Goal: Check status: Check status

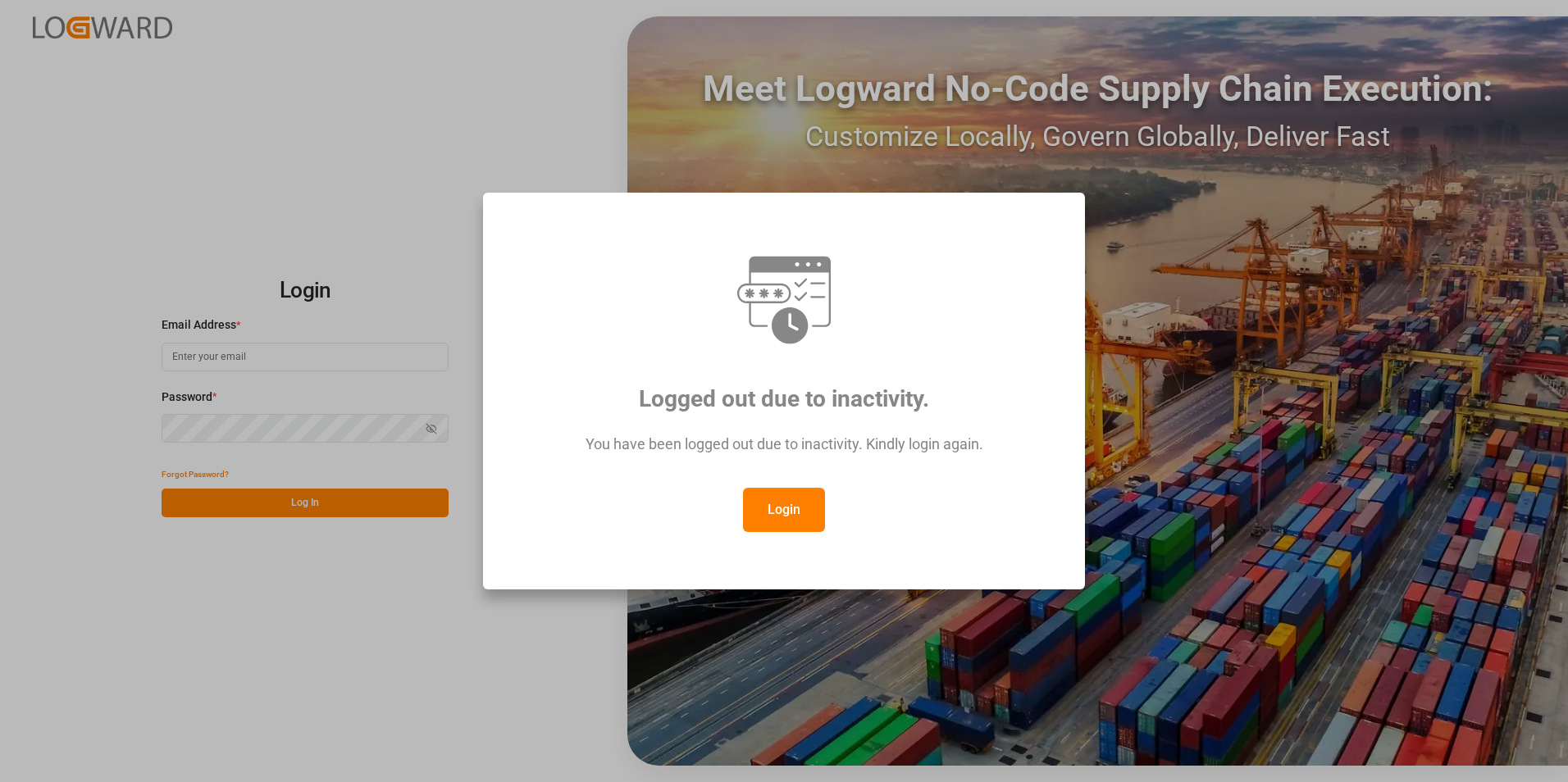
click at [786, 516] on button "Login" at bounding box center [784, 510] width 82 height 44
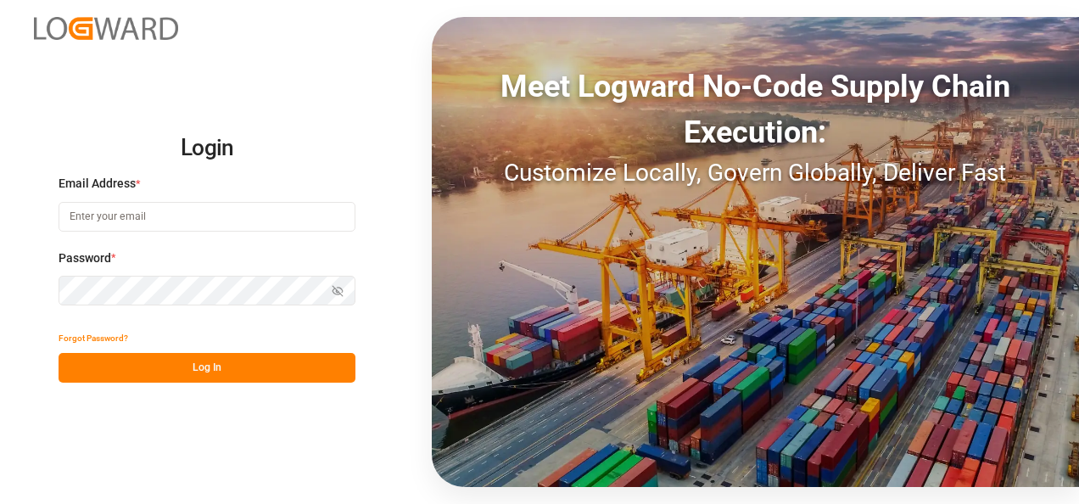
click at [143, 215] on input at bounding box center [207, 217] width 297 height 30
type input "[PERSON_NAME][EMAIL_ADDRESS][PERSON_NAME][DOMAIN_NAME]"
click at [345, 290] on button "Show password" at bounding box center [338, 291] width 36 height 30
drag, startPoint x: 344, startPoint y: 289, endPoint x: 330, endPoint y: 294, distance: 15.3
click at [344, 289] on button "Hide password" at bounding box center [338, 291] width 36 height 30
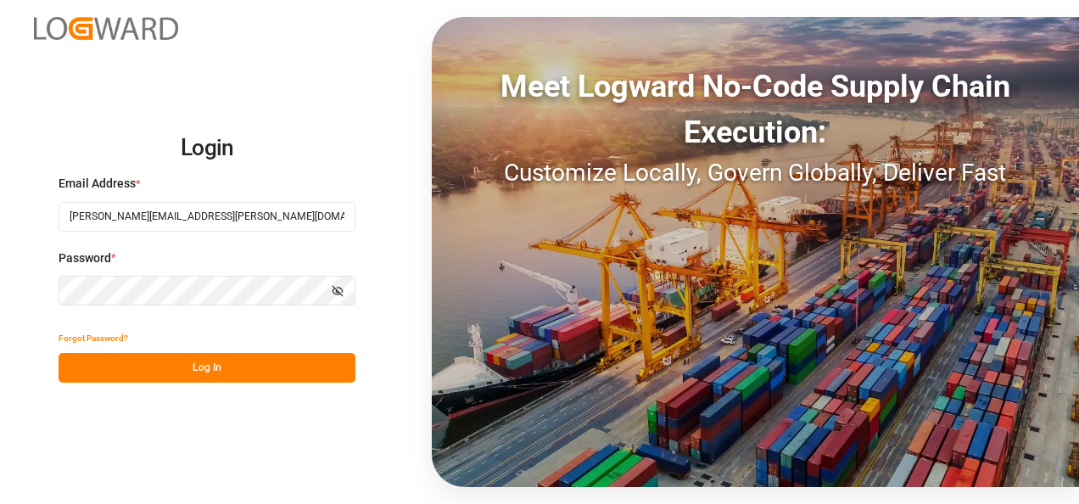
click at [209, 369] on button "Log In" at bounding box center [207, 368] width 297 height 30
click at [253, 363] on button "Log In" at bounding box center [207, 368] width 297 height 30
click at [341, 290] on icon "button" at bounding box center [338, 291] width 12 height 12
click at [228, 369] on button "Log In" at bounding box center [207, 368] width 297 height 30
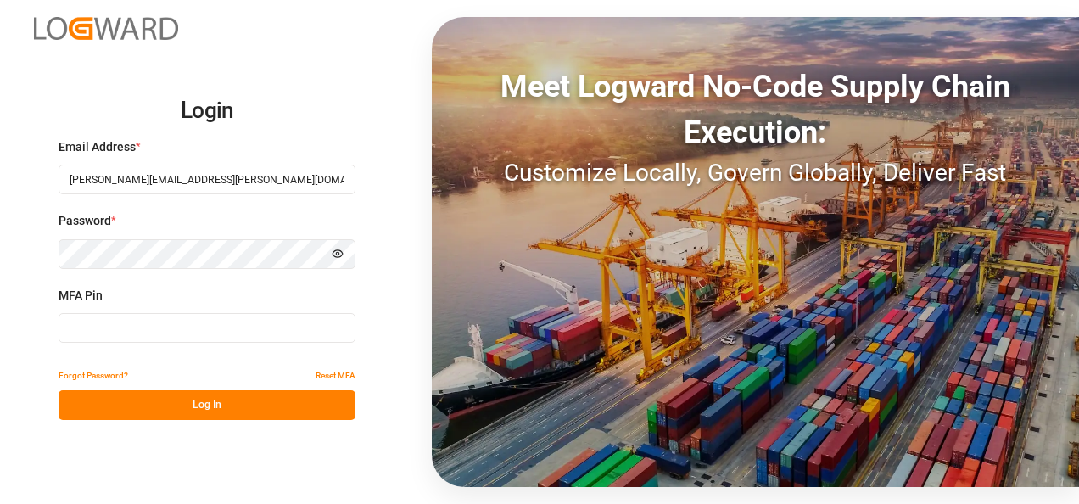
click at [100, 333] on input at bounding box center [207, 328] width 297 height 30
type input "102689"
click at [218, 414] on button "Log In" at bounding box center [207, 405] width 297 height 30
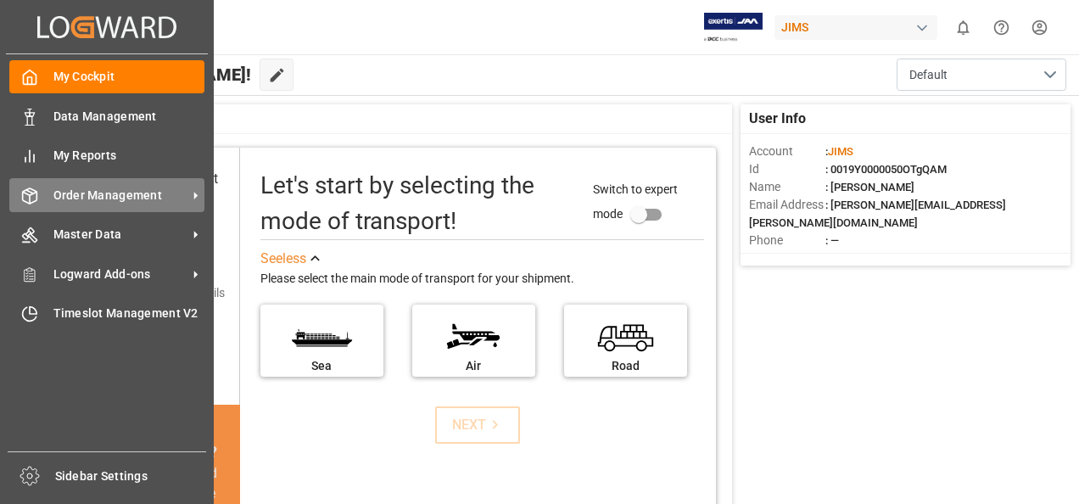
click at [137, 195] on span "Order Management" at bounding box center [120, 196] width 134 height 18
click at [127, 198] on span "Order Management" at bounding box center [120, 196] width 134 height 18
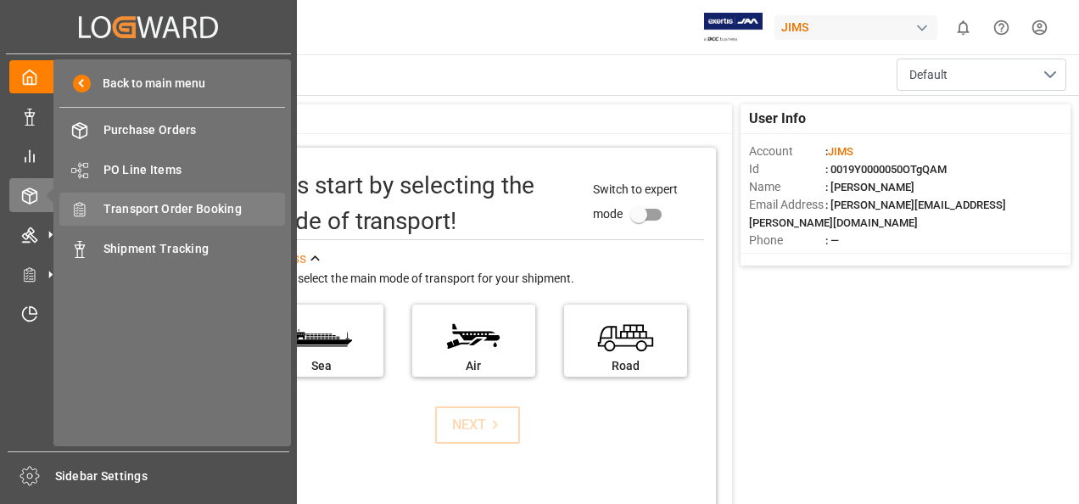
click at [188, 209] on span "Transport Order Booking" at bounding box center [194, 209] width 182 height 18
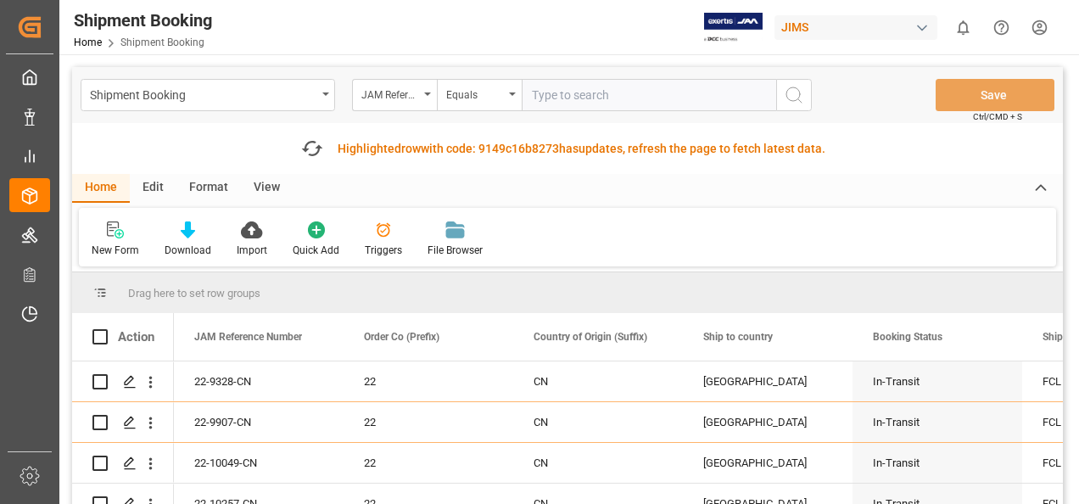
click at [607, 94] on input "text" at bounding box center [649, 95] width 254 height 32
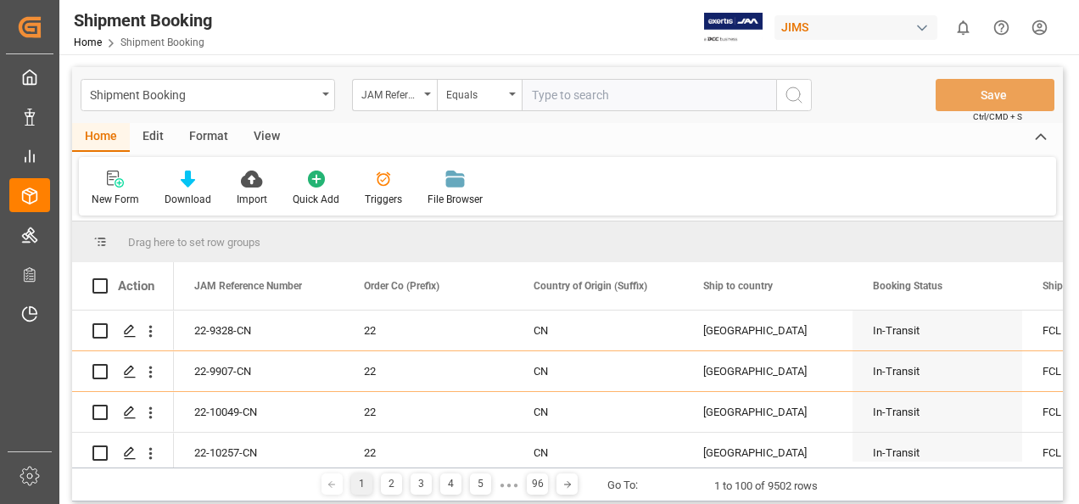
paste input "77-10340-IT"
type input "77-10340-IT"
click at [792, 100] on circle "search button" at bounding box center [793, 94] width 14 height 14
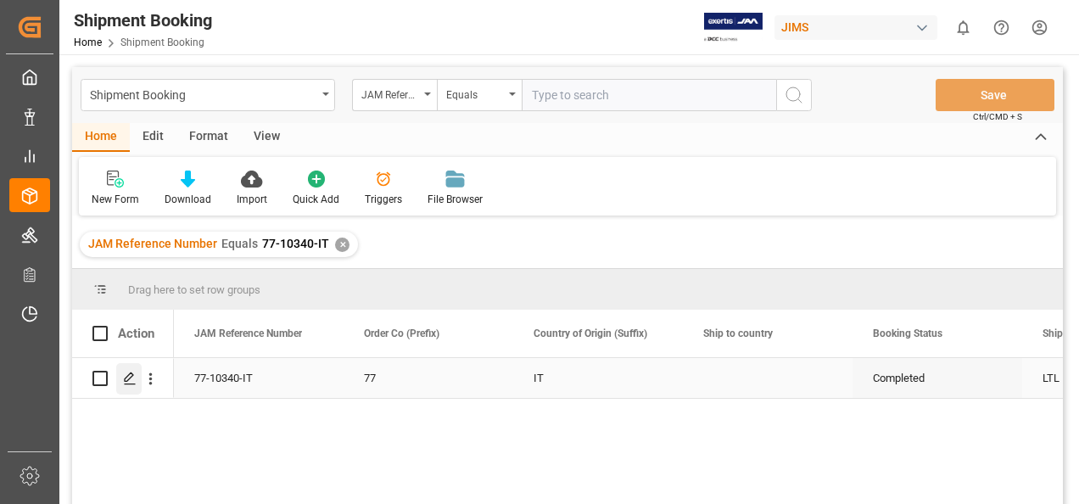
click at [134, 378] on icon "Press SPACE to select this row." at bounding box center [130, 379] width 14 height 14
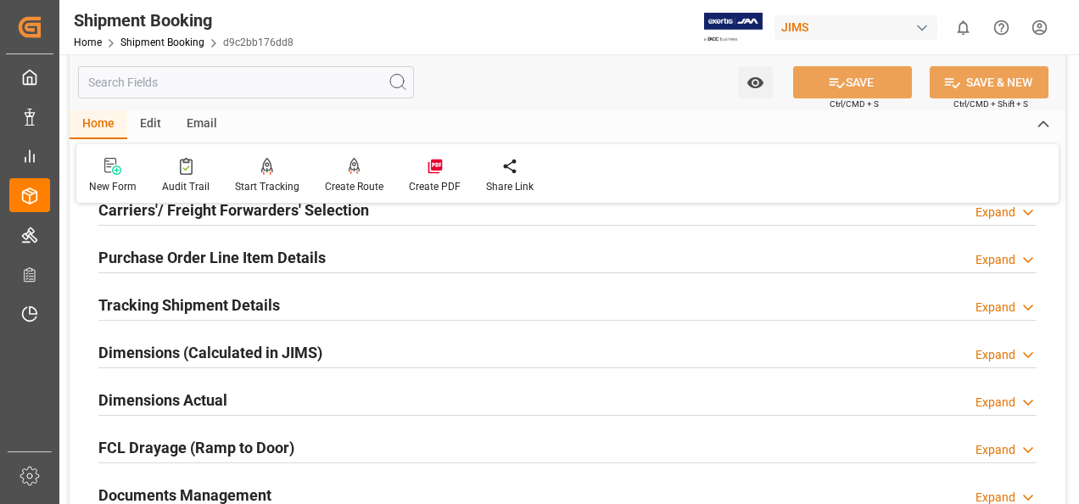
scroll to position [339, 0]
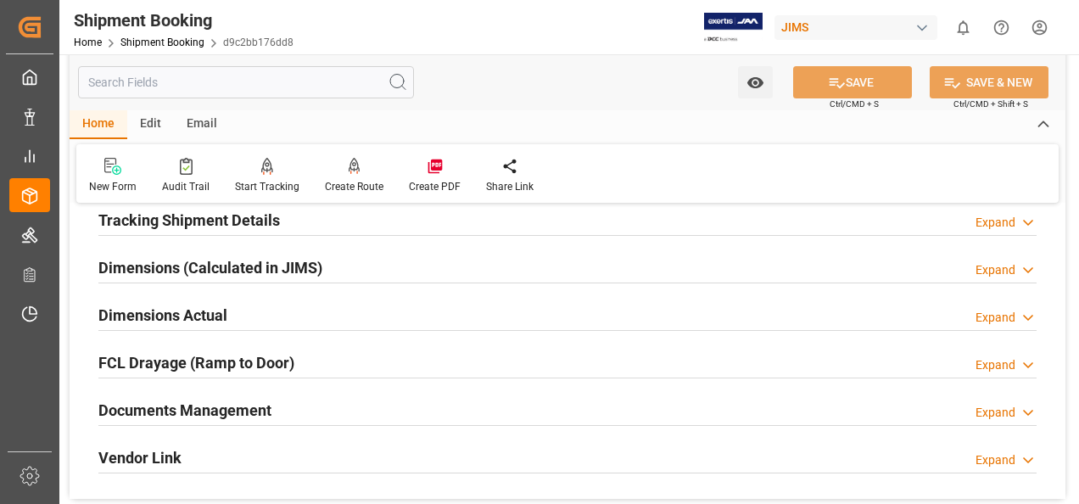
drag, startPoint x: 233, startPoint y: 407, endPoint x: 387, endPoint y: 405, distance: 153.6
click at [236, 407] on h2 "Documents Management" at bounding box center [184, 410] width 173 height 23
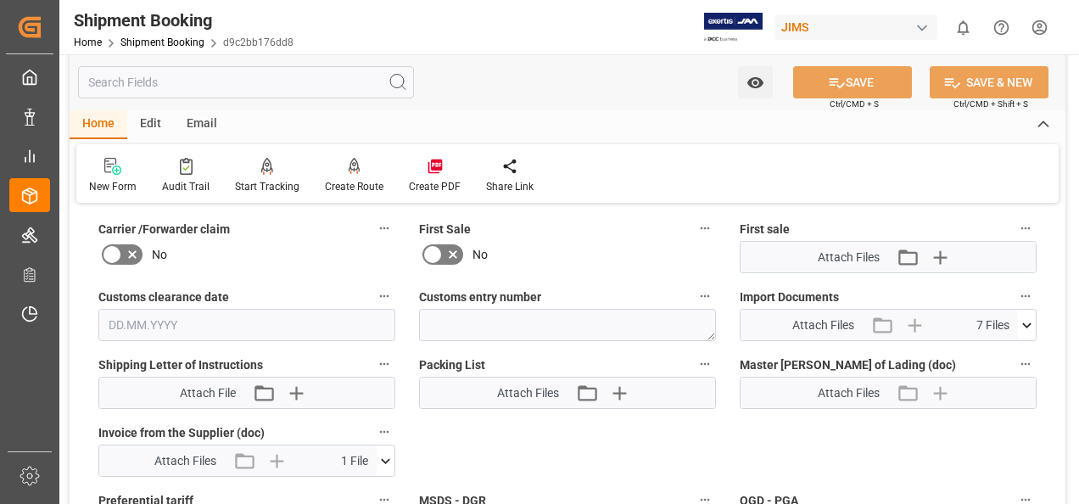
scroll to position [763, 0]
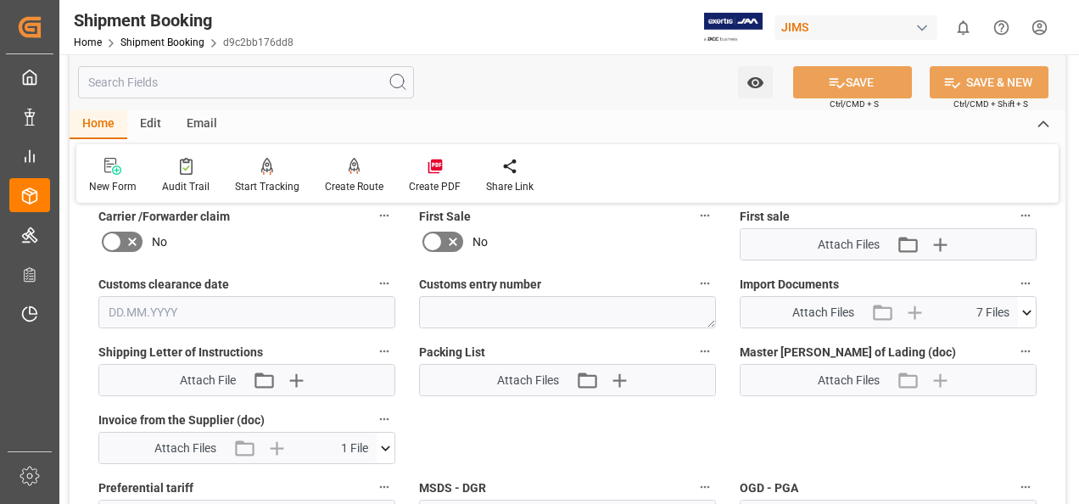
click at [1028, 307] on icon at bounding box center [1027, 313] width 18 height 18
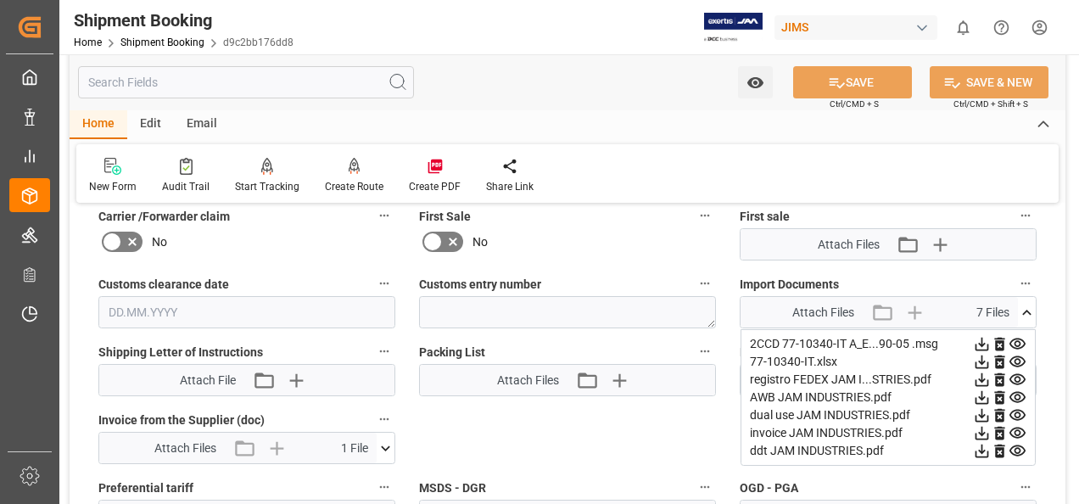
click at [980, 431] on icon at bounding box center [982, 433] width 18 height 18
